Goal: Navigation & Orientation: Find specific page/section

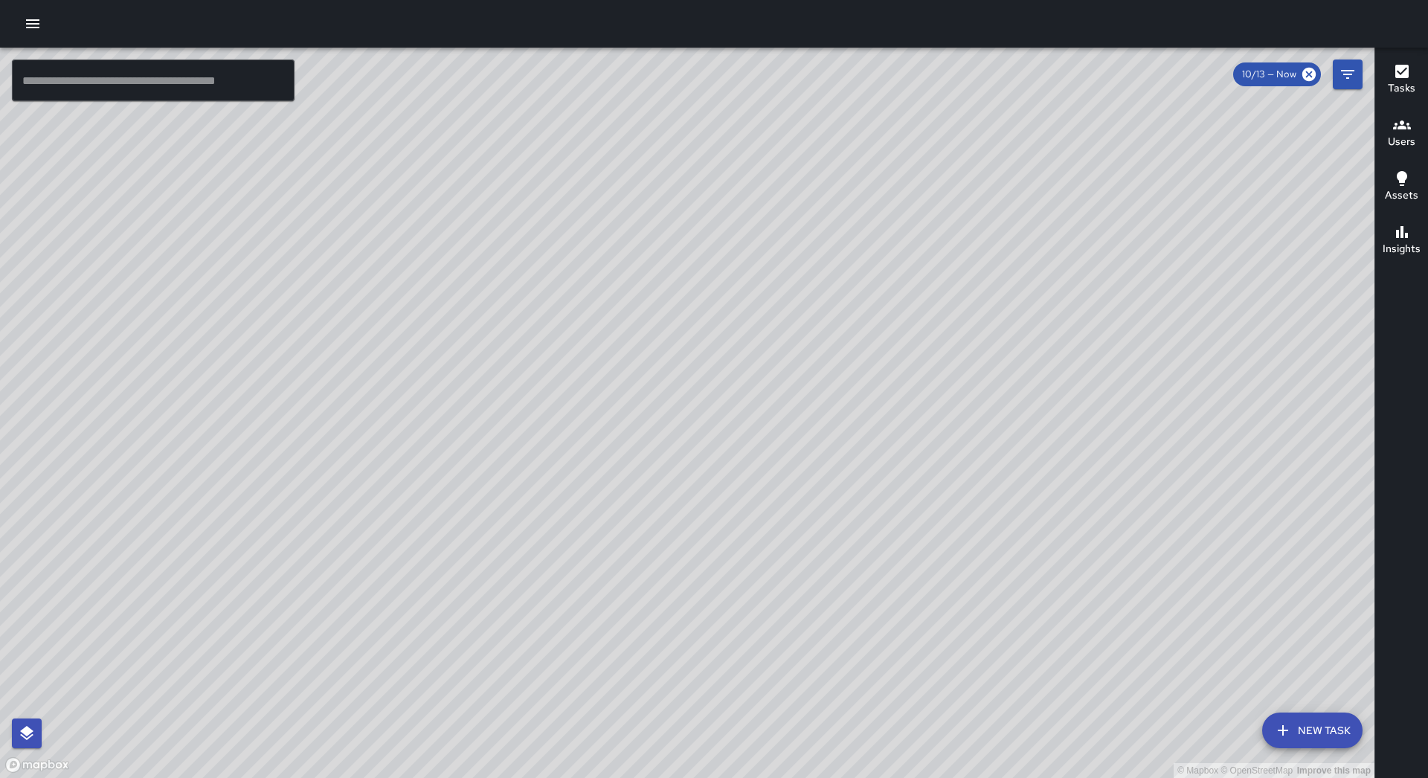
click at [42, 27] on button "button" at bounding box center [33, 24] width 30 height 30
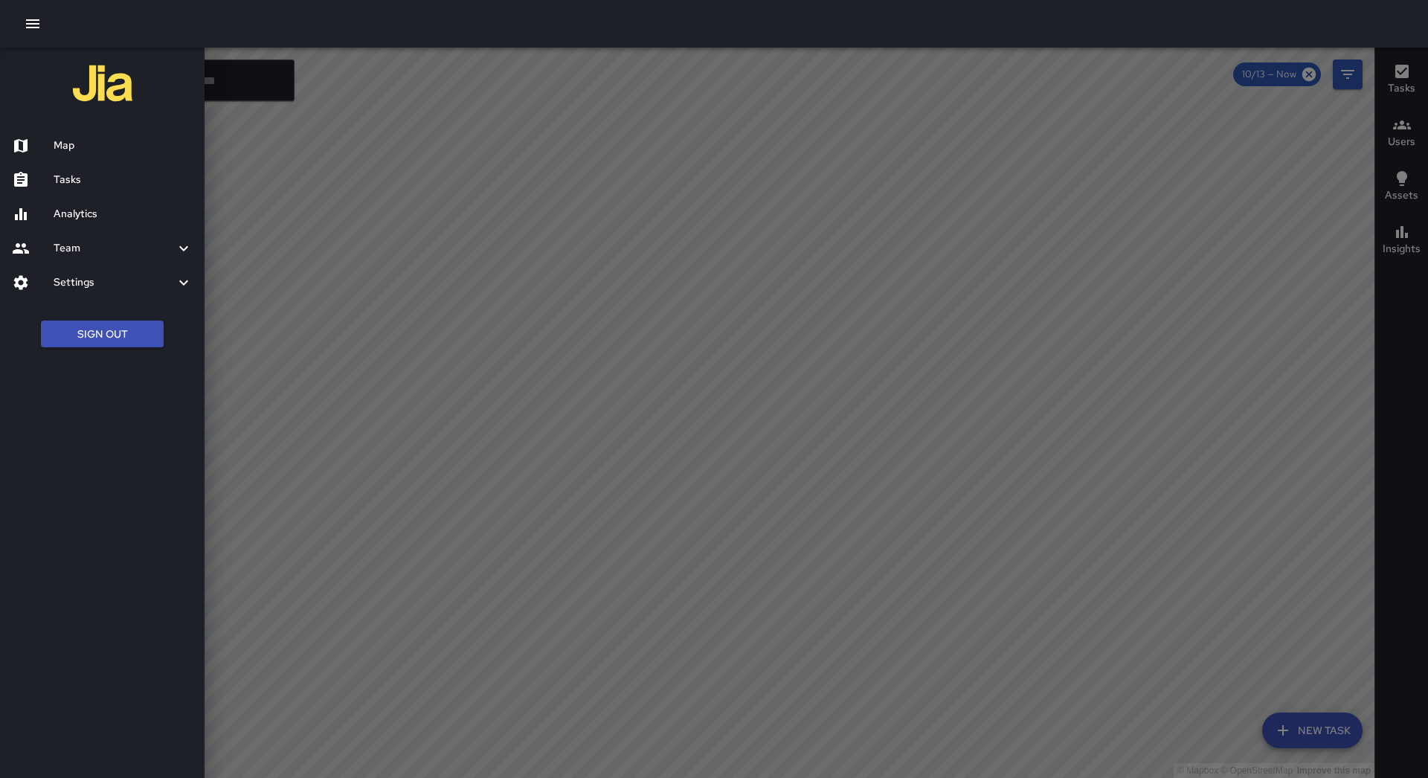
click at [97, 178] on h6 "Tasks" at bounding box center [123, 180] width 139 height 16
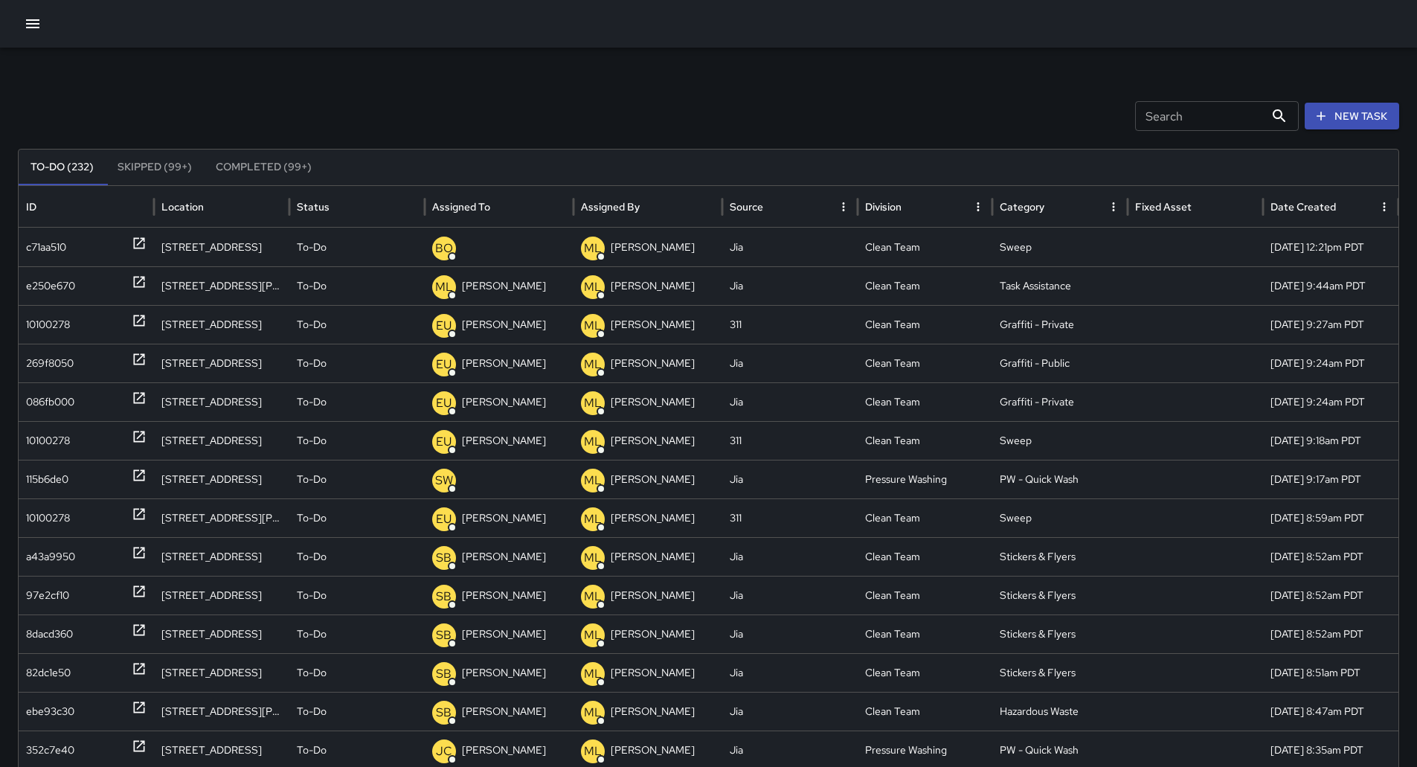
click at [492, 205] on button "Sort" at bounding box center [502, 206] width 21 height 21
click at [36, 25] on icon "button" at bounding box center [32, 23] width 13 height 9
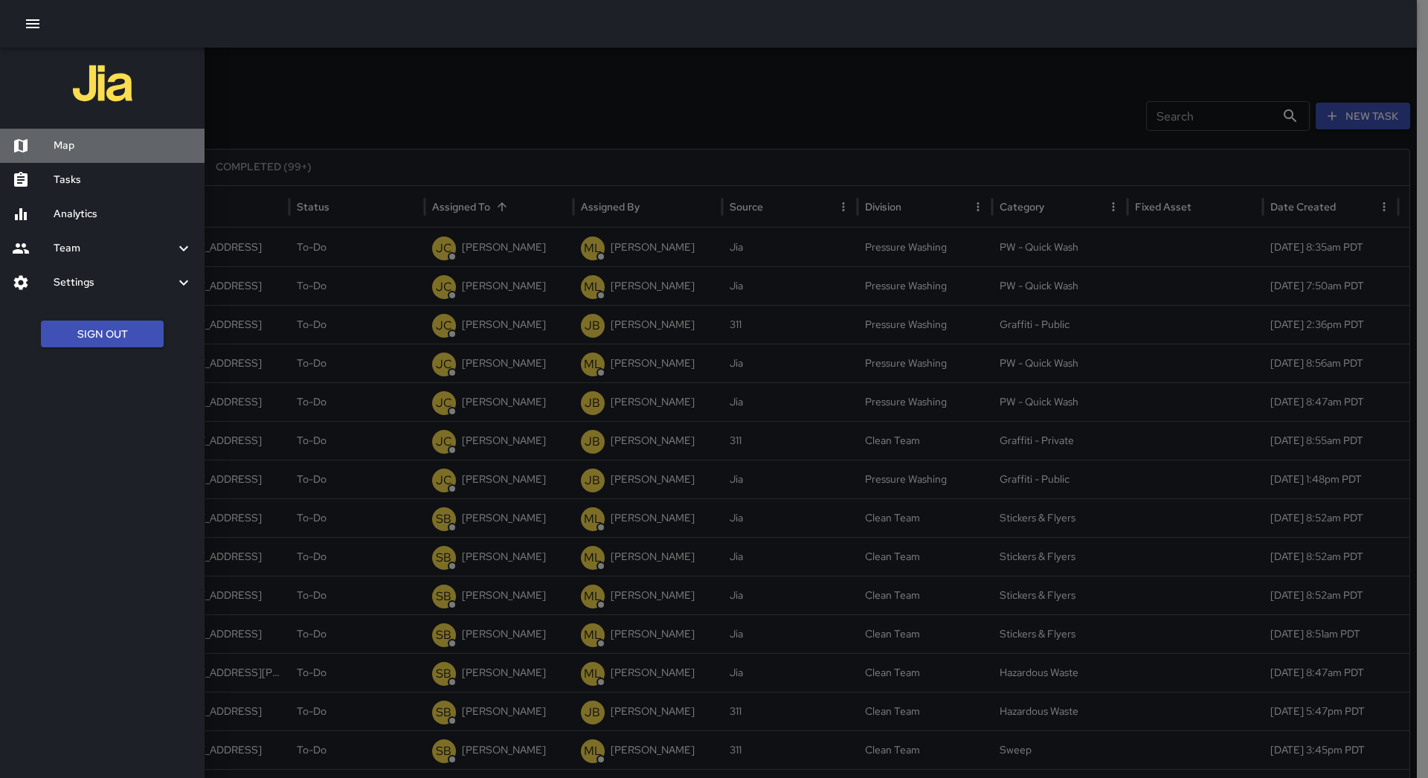
click at [83, 148] on h6 "Map" at bounding box center [123, 146] width 139 height 16
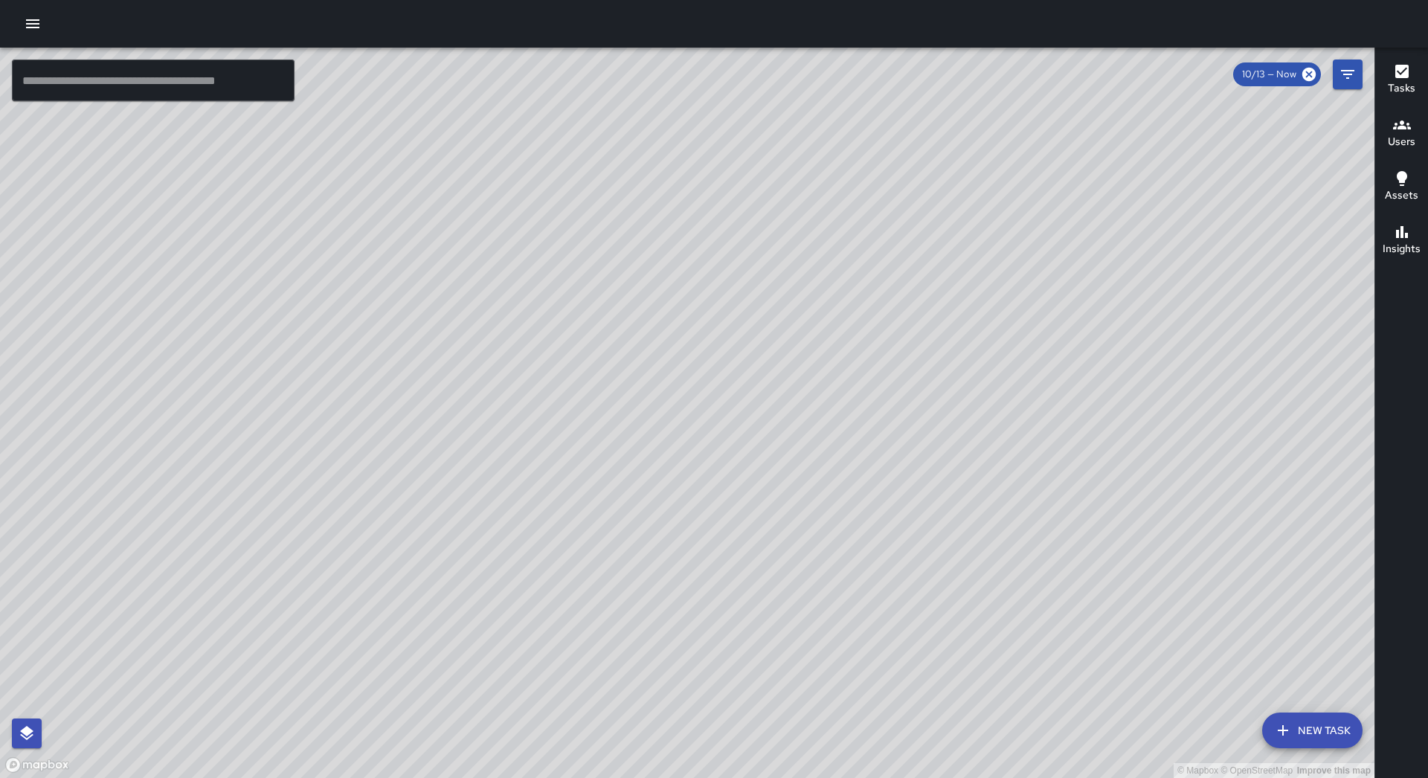
click at [48, 30] on div at bounding box center [714, 24] width 1428 height 48
click at [44, 28] on button "button" at bounding box center [33, 24] width 30 height 30
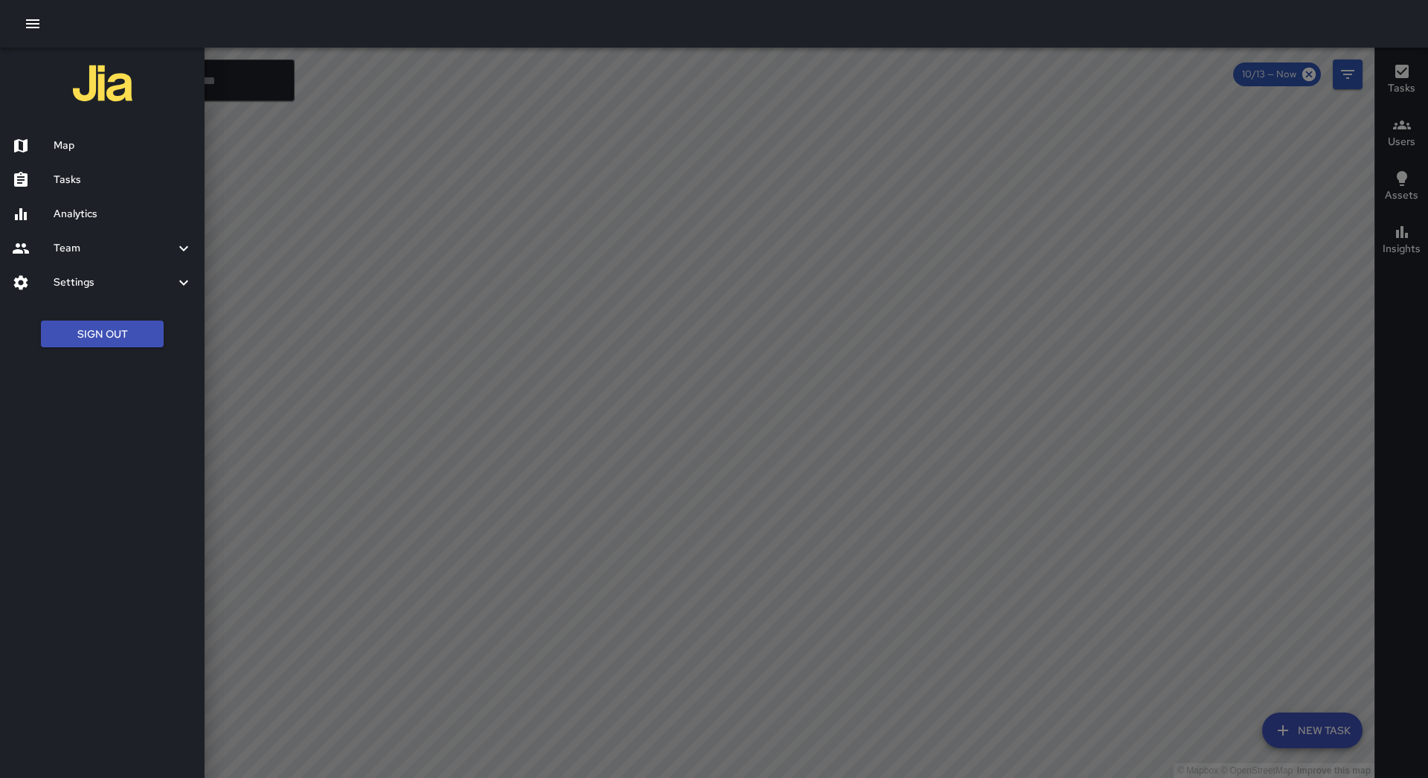
click at [97, 180] on h6 "Tasks" at bounding box center [123, 180] width 139 height 16
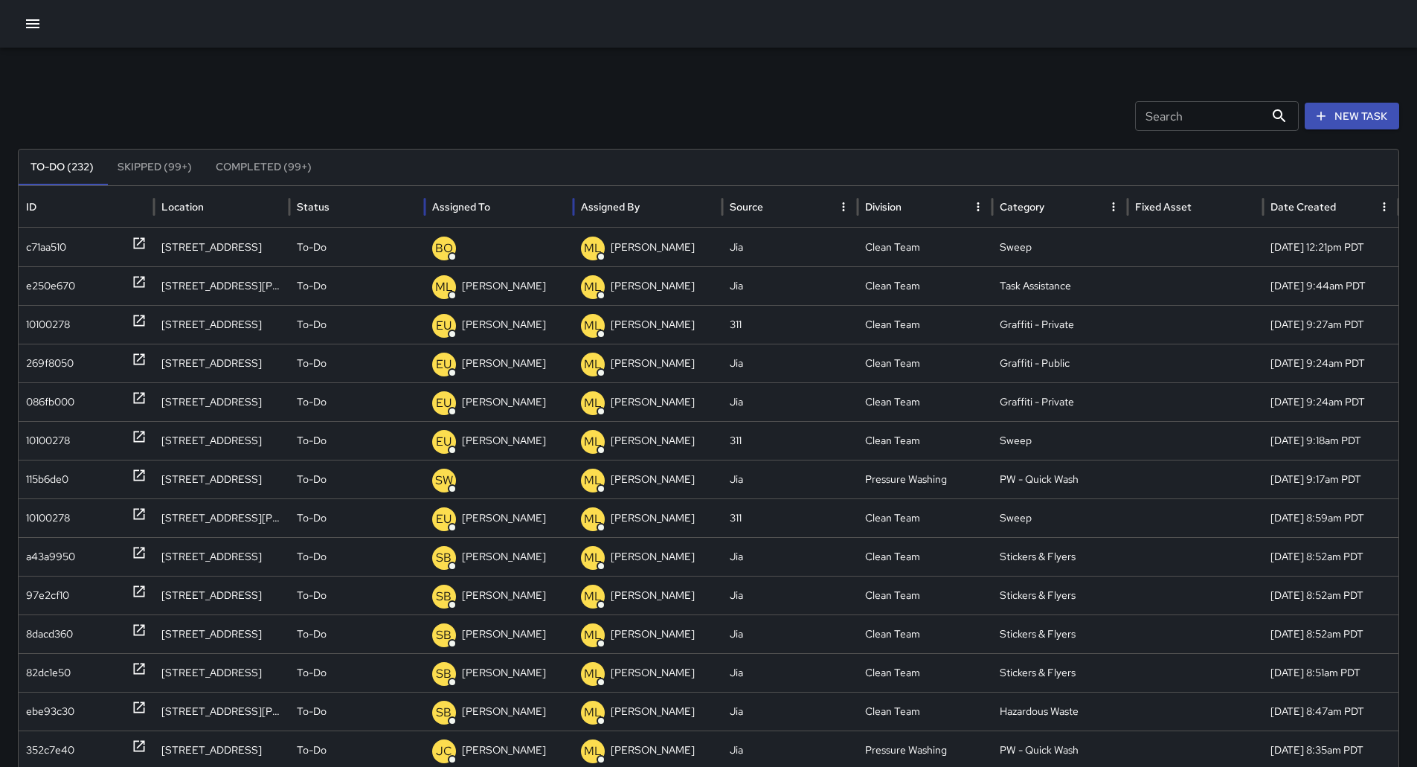
click at [482, 207] on div "Assigned To" at bounding box center [461, 206] width 58 height 13
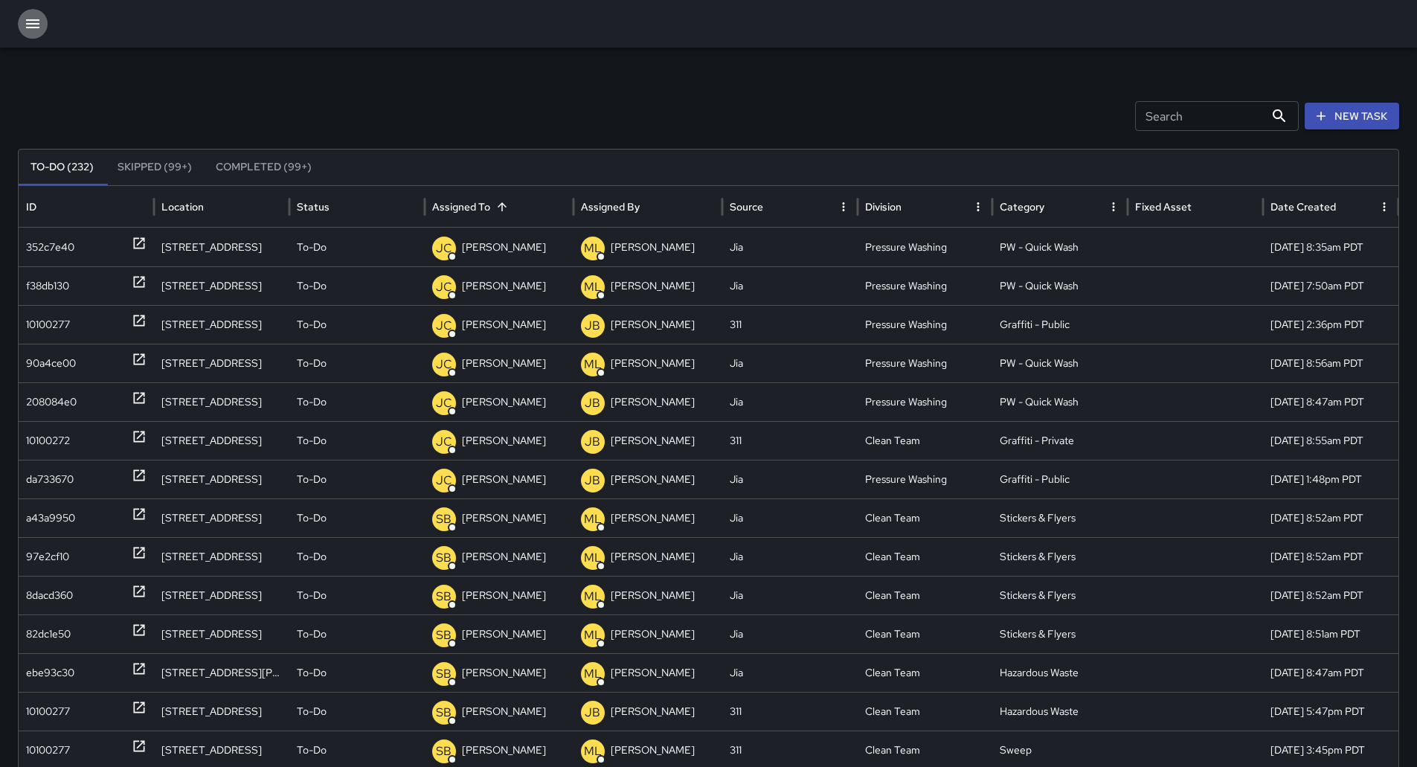
click at [23, 28] on button "button" at bounding box center [33, 24] width 30 height 30
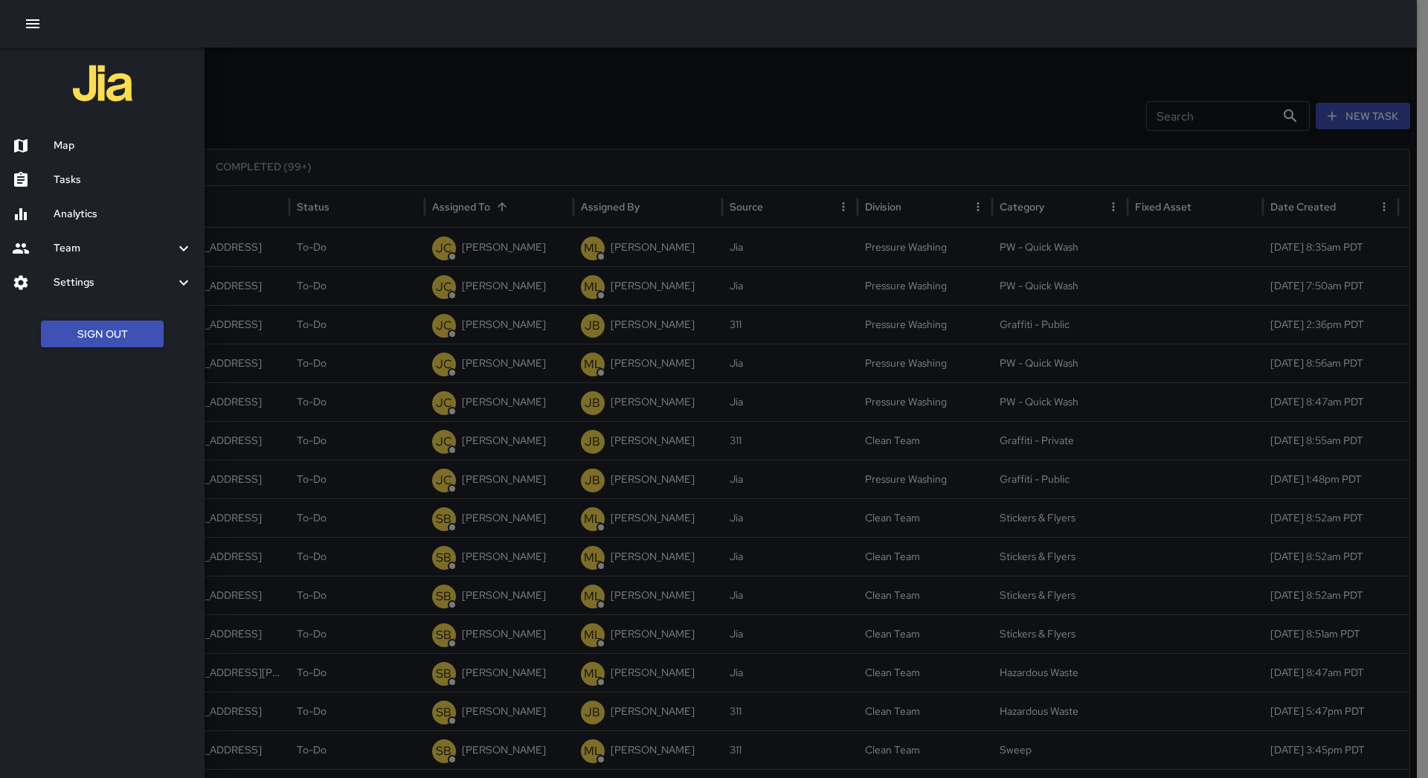
click at [86, 163] on div "Tasks" at bounding box center [102, 180] width 205 height 34
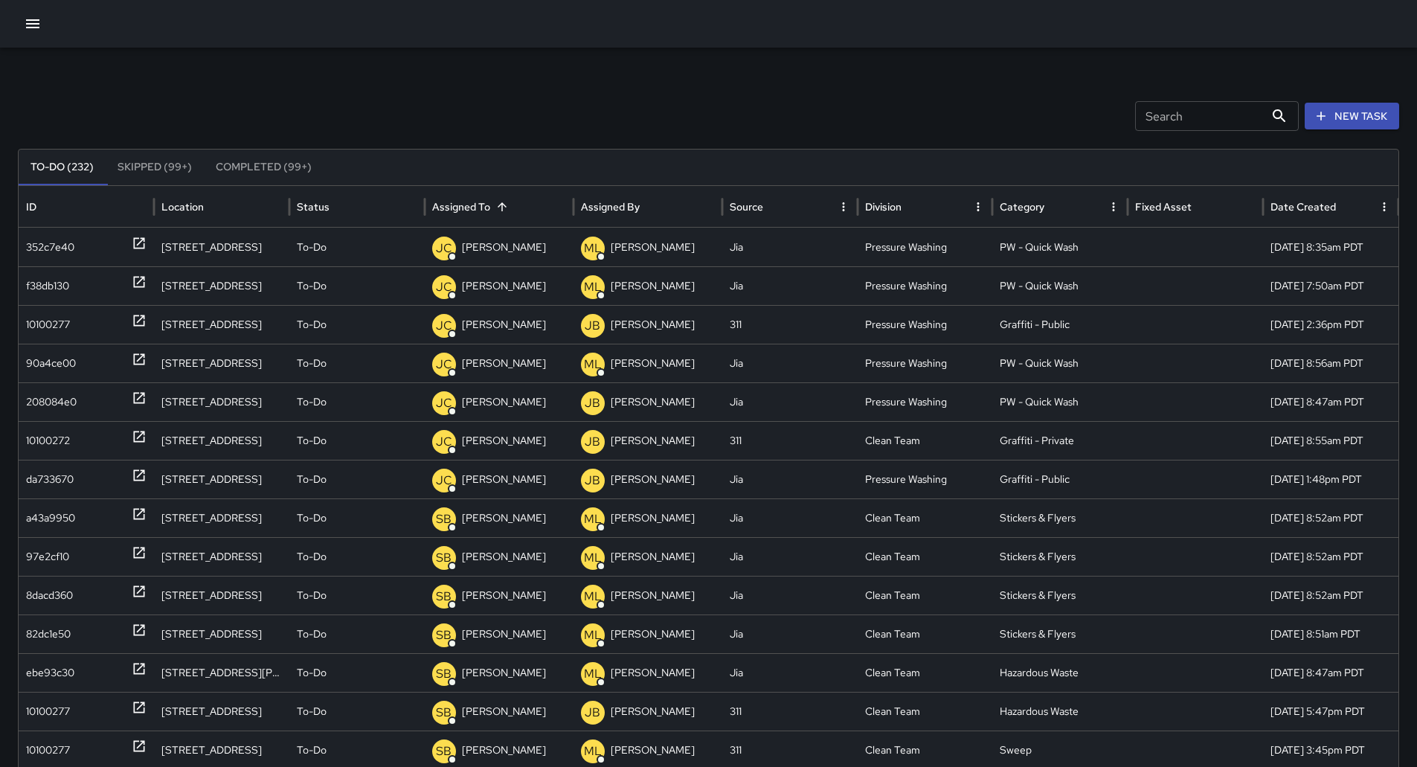
click at [45, 29] on button "button" at bounding box center [33, 24] width 30 height 30
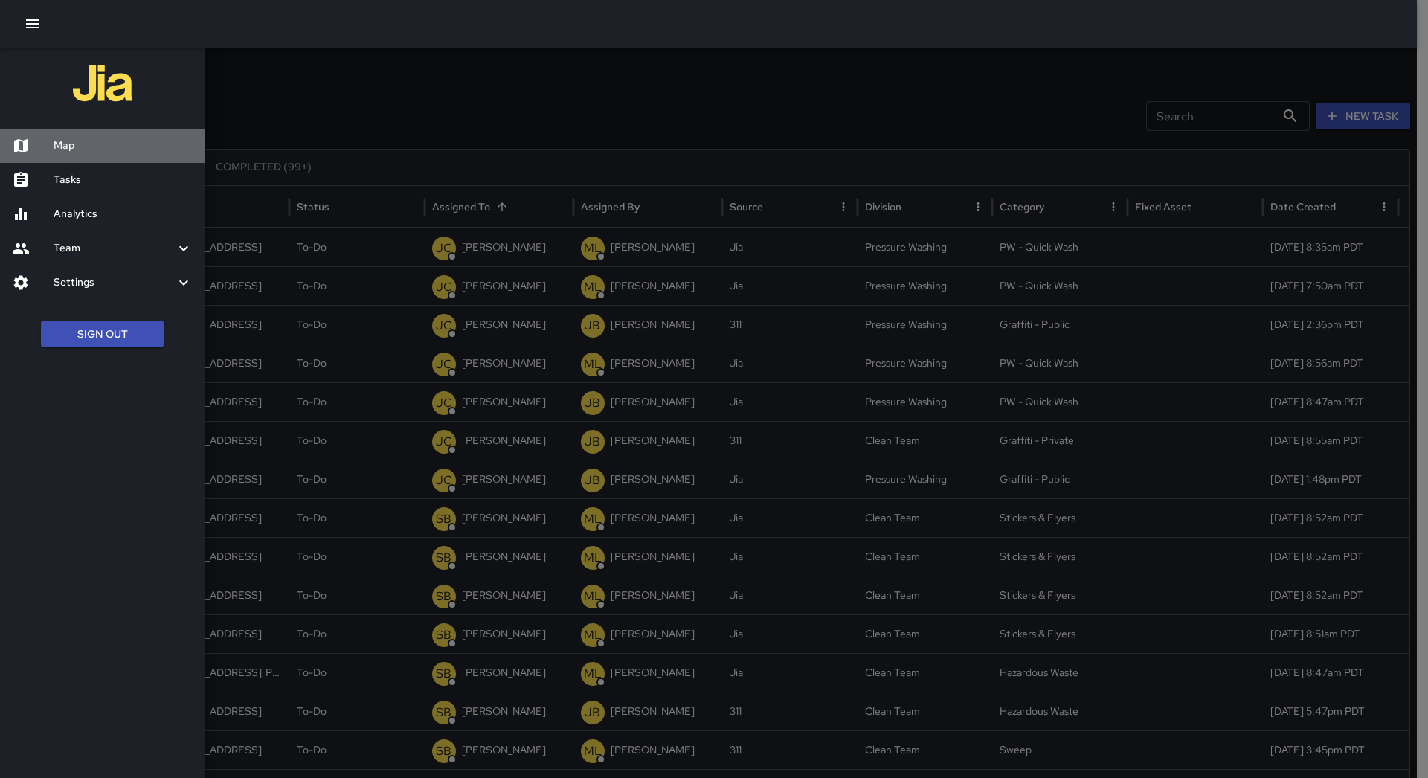
click at [65, 141] on h6 "Map" at bounding box center [123, 146] width 139 height 16
